Goal: Task Accomplishment & Management: Use online tool/utility

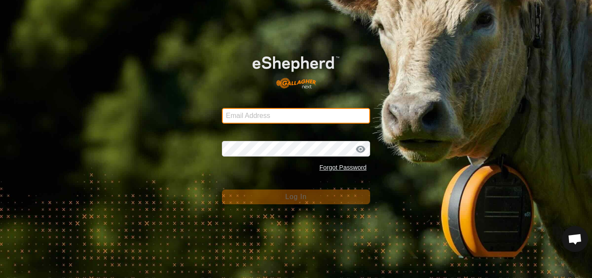
click at [249, 116] on input "Email Address" at bounding box center [296, 116] width 148 height 16
type input "[EMAIL_ADDRESS][DOMAIN_NAME]"
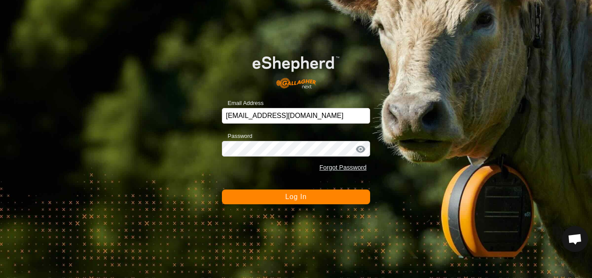
click at [292, 195] on span "Log In" at bounding box center [295, 196] width 21 height 7
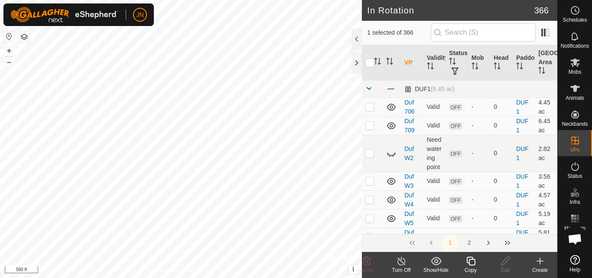
click at [472, 260] on icon at bounding box center [471, 261] width 9 height 9
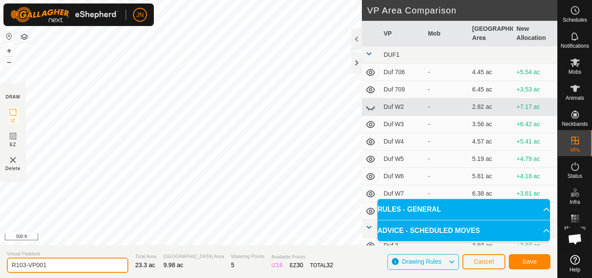
click at [75, 268] on input "R103-VP001" at bounding box center [67, 265] width 121 height 15
type input "R105"
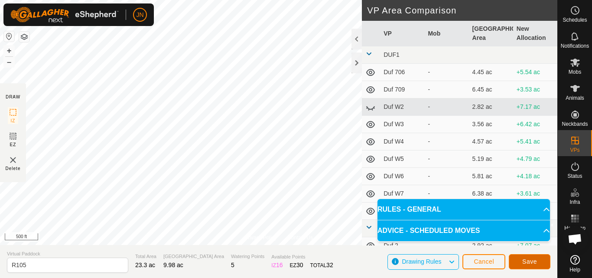
click at [530, 258] on span "Save" at bounding box center [530, 261] width 15 height 7
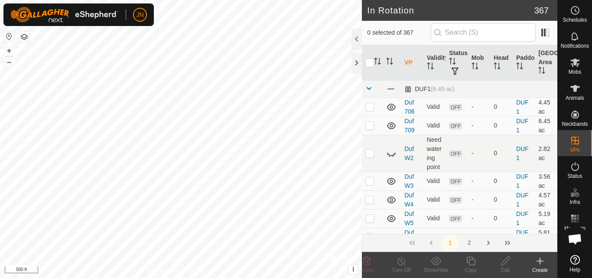
click at [570, 64] on icon at bounding box center [575, 62] width 10 height 10
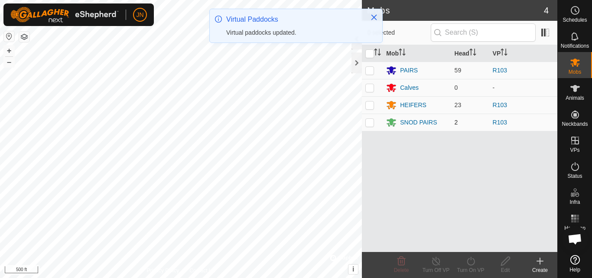
click at [370, 124] on p-checkbox at bounding box center [370, 122] width 9 height 7
checkbox input "true"
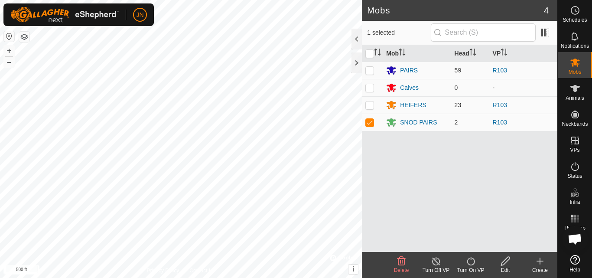
click at [367, 106] on p-checkbox at bounding box center [370, 104] width 9 height 7
checkbox input "true"
click at [369, 71] on p-checkbox at bounding box center [370, 70] width 9 height 7
checkbox input "true"
click at [468, 259] on icon at bounding box center [471, 261] width 11 height 10
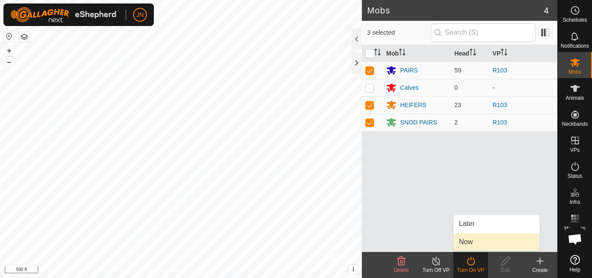
click at [475, 241] on link "Now" at bounding box center [497, 241] width 86 height 17
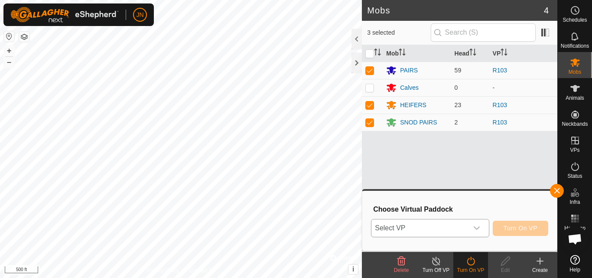
click at [426, 223] on span "Select VP" at bounding box center [420, 227] width 96 height 17
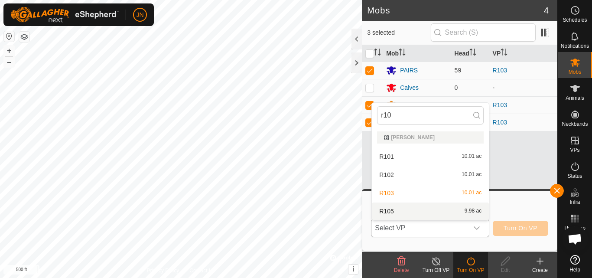
type input "r10"
click at [433, 211] on li "R105 9.98 ac" at bounding box center [430, 211] width 117 height 17
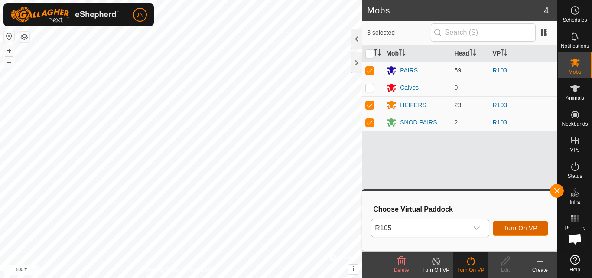
click at [518, 226] on span "Turn On VP" at bounding box center [521, 228] width 34 height 7
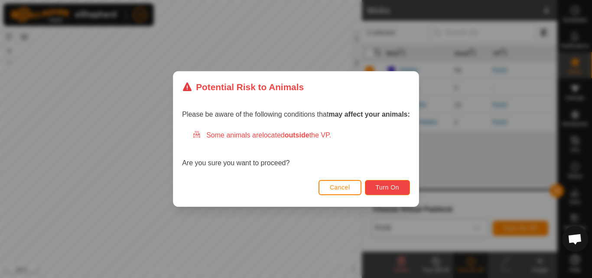
click at [383, 183] on button "Turn On" at bounding box center [387, 187] width 45 height 15
